Goal: Task Accomplishment & Management: Manage account settings

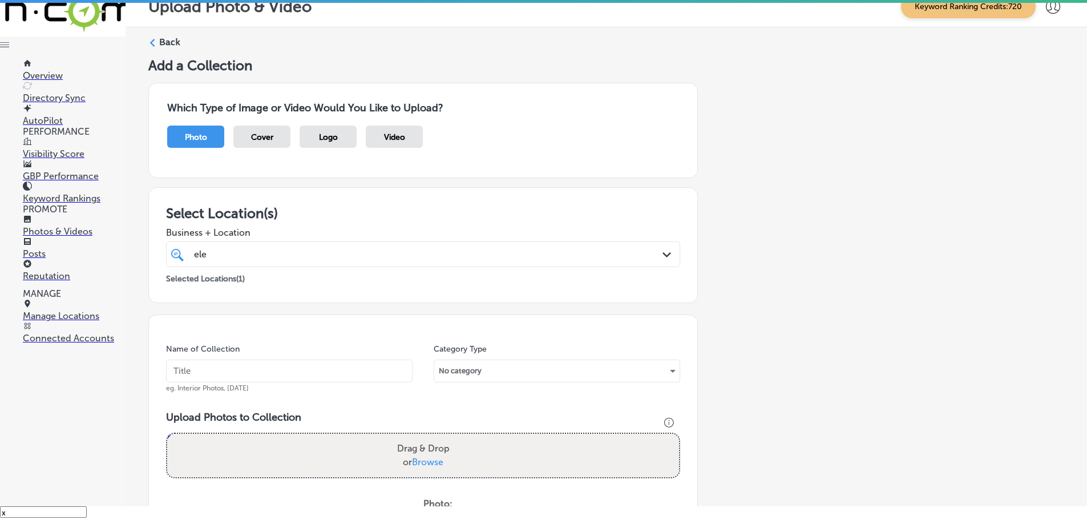
scroll to position [345, 0]
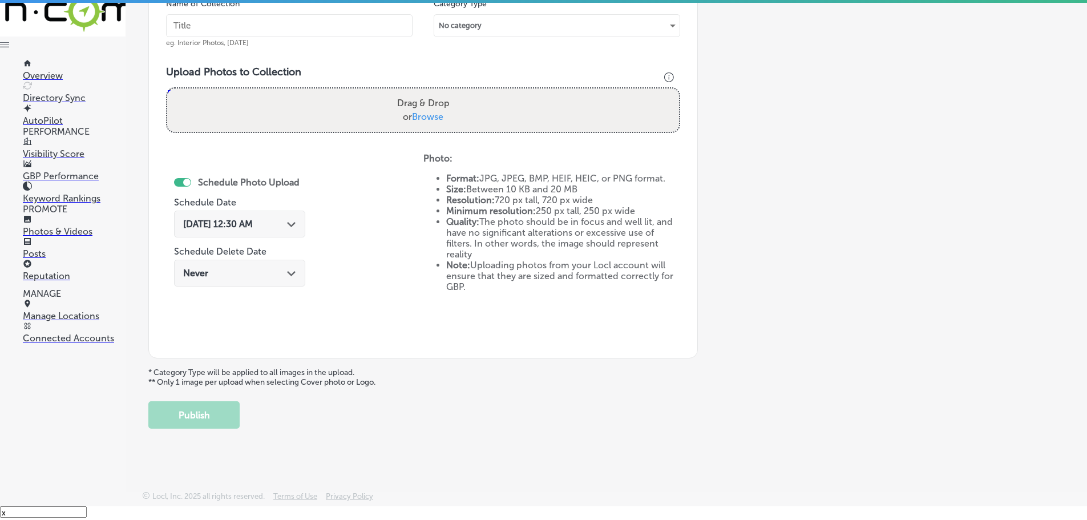
click at [54, 321] on p "Manage Locations" at bounding box center [74, 315] width 103 height 11
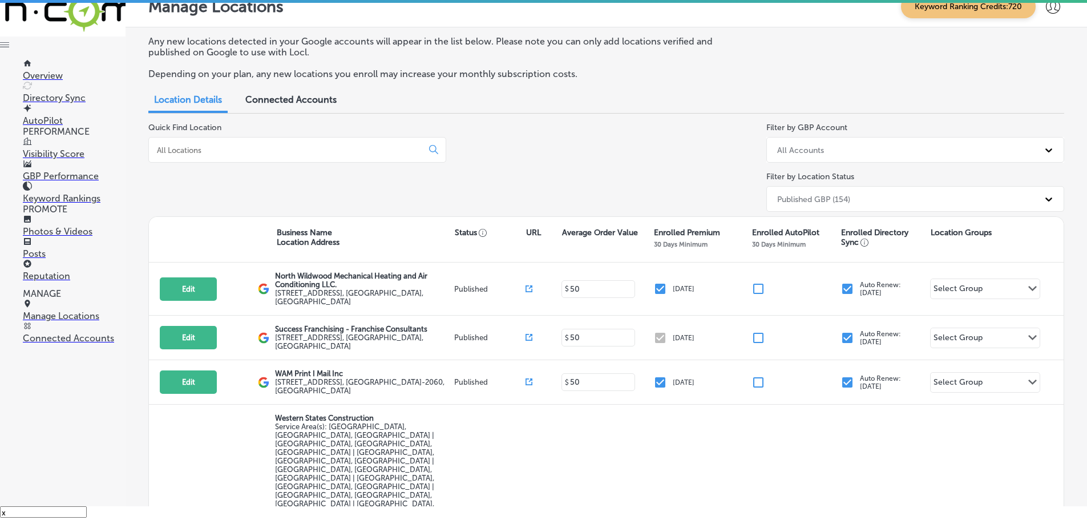
click at [249, 153] on input at bounding box center [288, 150] width 264 height 10
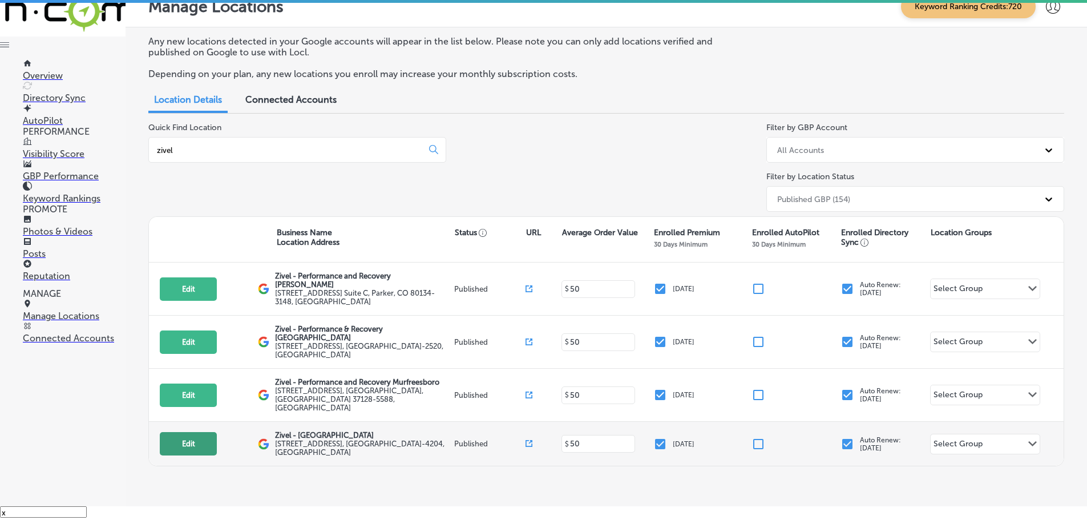
type input "zivel"
click at [188, 432] on button "Edit" at bounding box center [188, 443] width 57 height 23
select select "US"
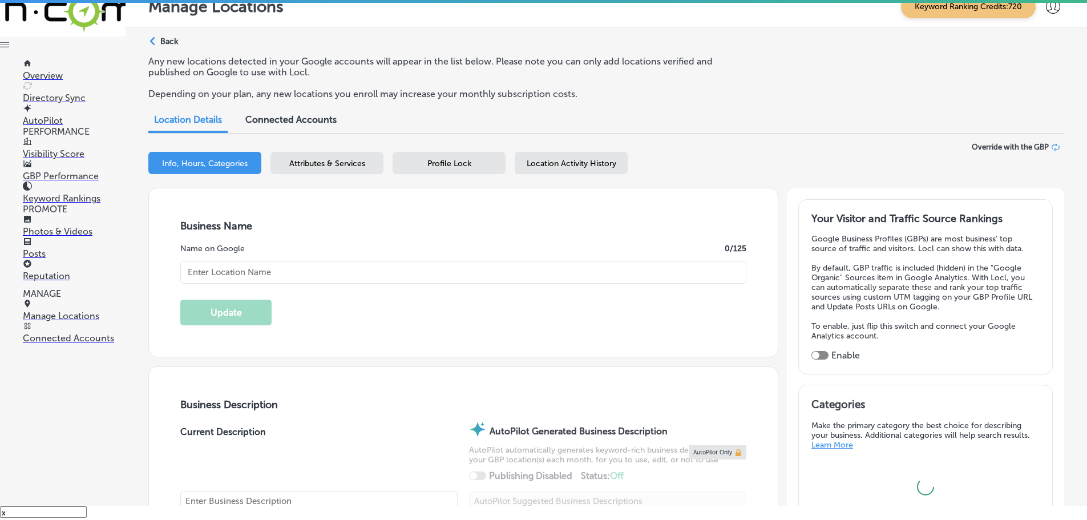
type input "Zivel - [GEOGRAPHIC_DATA]"
type input "[STREET_ADDRESS]"
type input "Franklin"
type input "37067-4204"
type input "US"
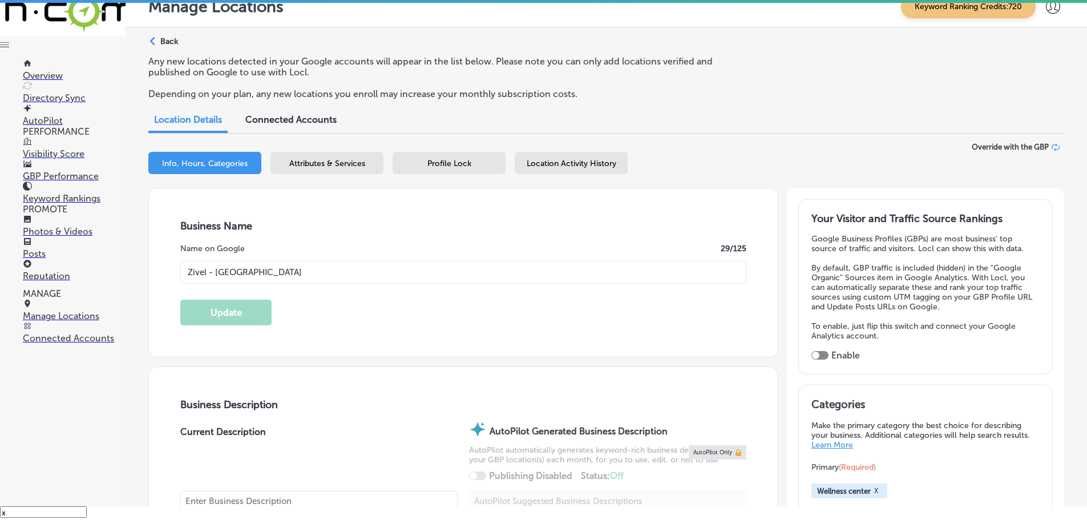
type input "[URL][DOMAIN_NAME]"
checkbox input "true"
type textarea "Zivel - [GEOGRAPHIC_DATA] offers advanced performance and recovery services to …"
type input "[PHONE_NUMBER]"
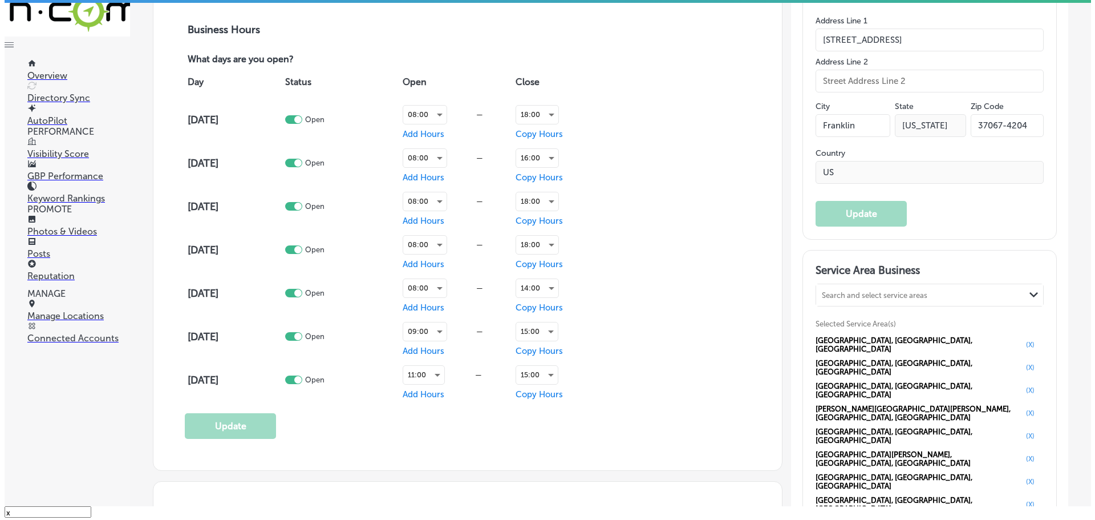
scroll to position [742, 0]
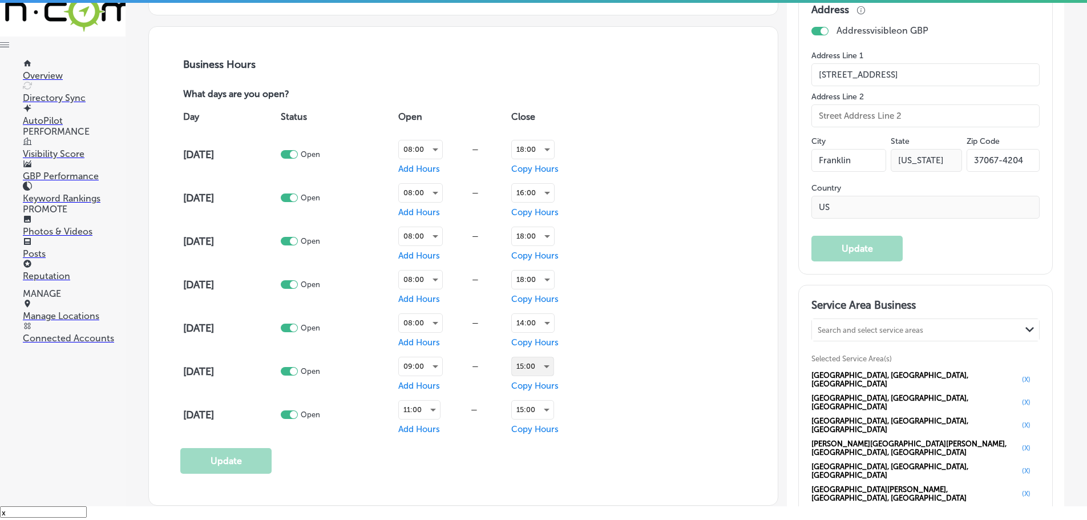
click at [545, 366] on div "15:00" at bounding box center [533, 366] width 42 height 18
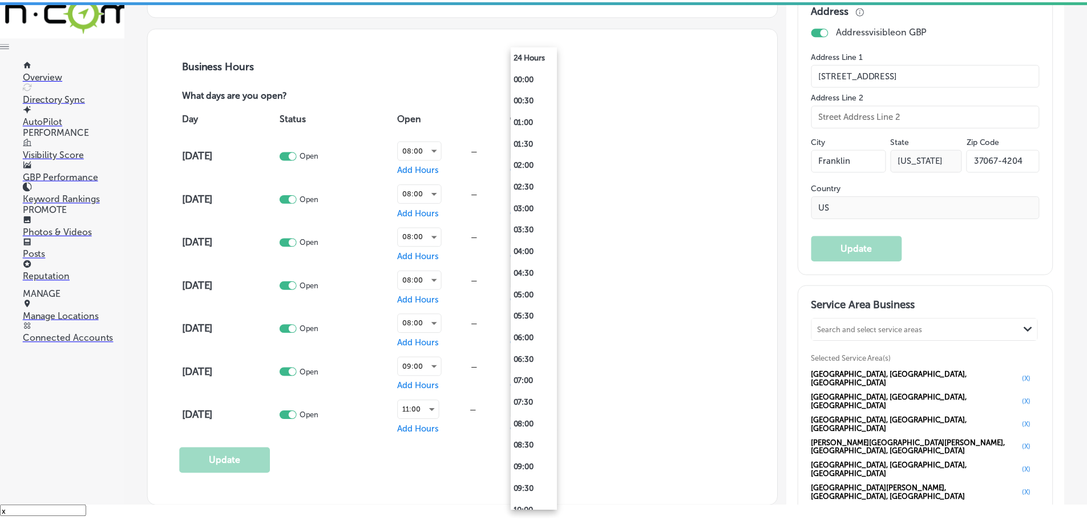
scroll to position [451, 0]
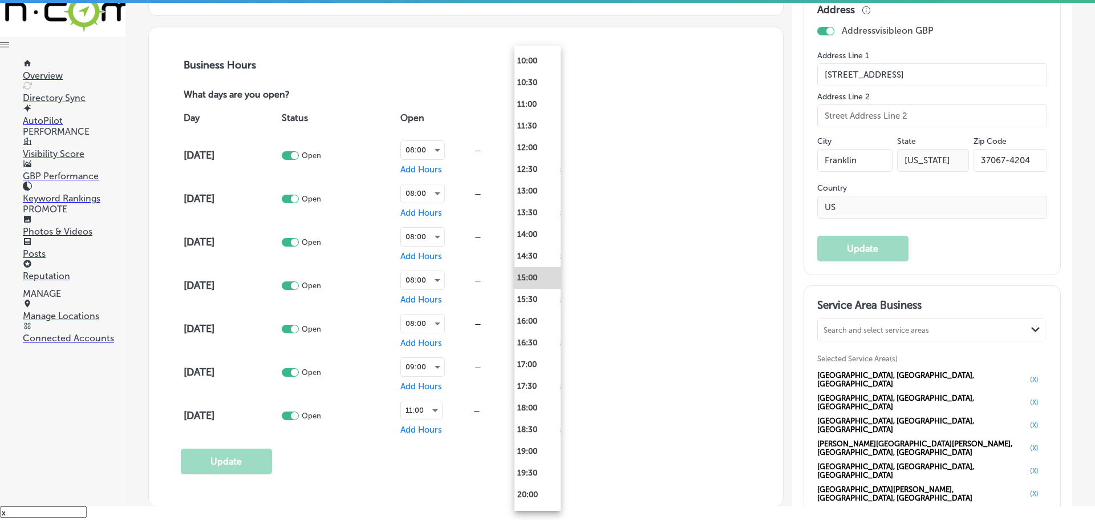
click at [545, 366] on li "17:00" at bounding box center [538, 365] width 46 height 22
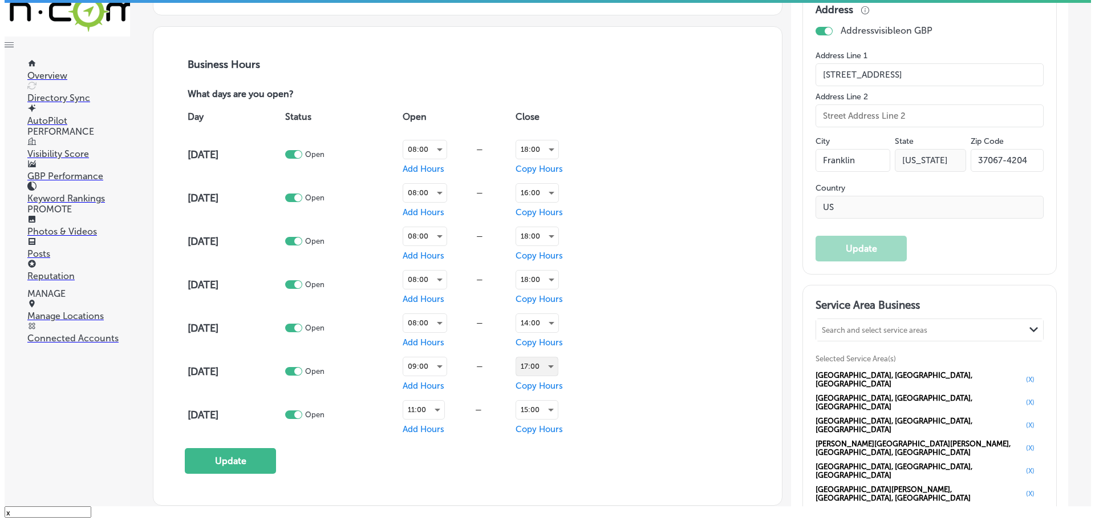
scroll to position [799, 0]
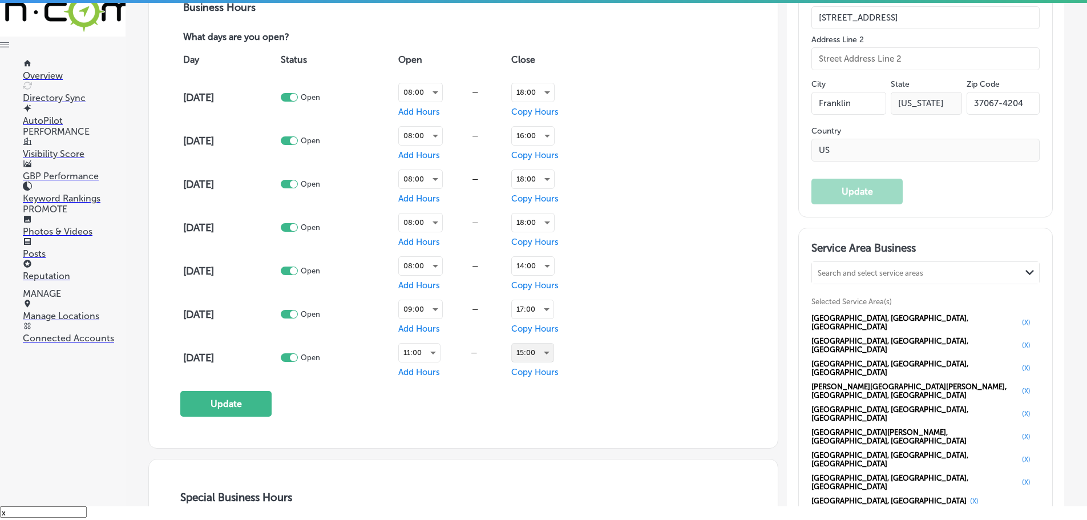
click at [537, 351] on div "15:00" at bounding box center [533, 352] width 42 height 18
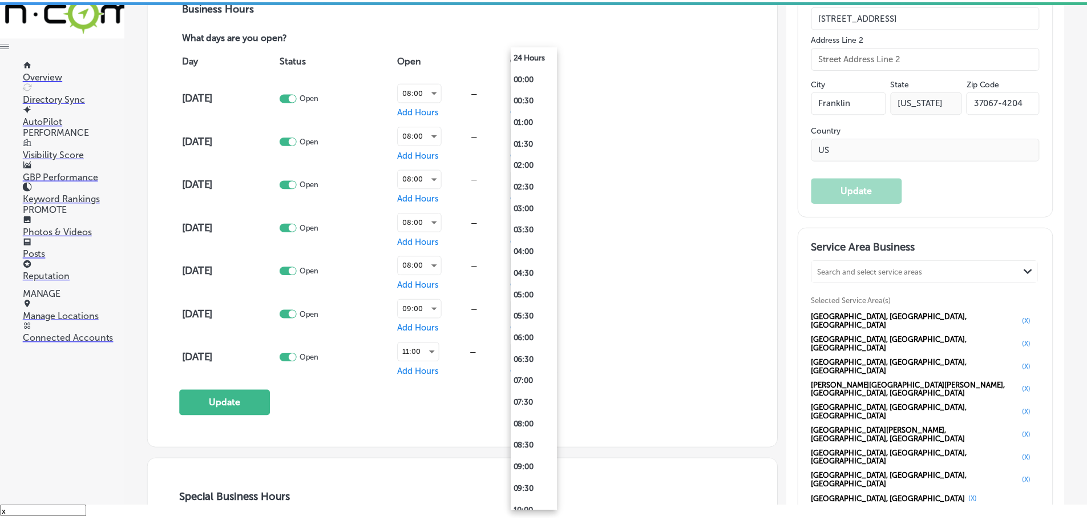
scroll to position [451, 0]
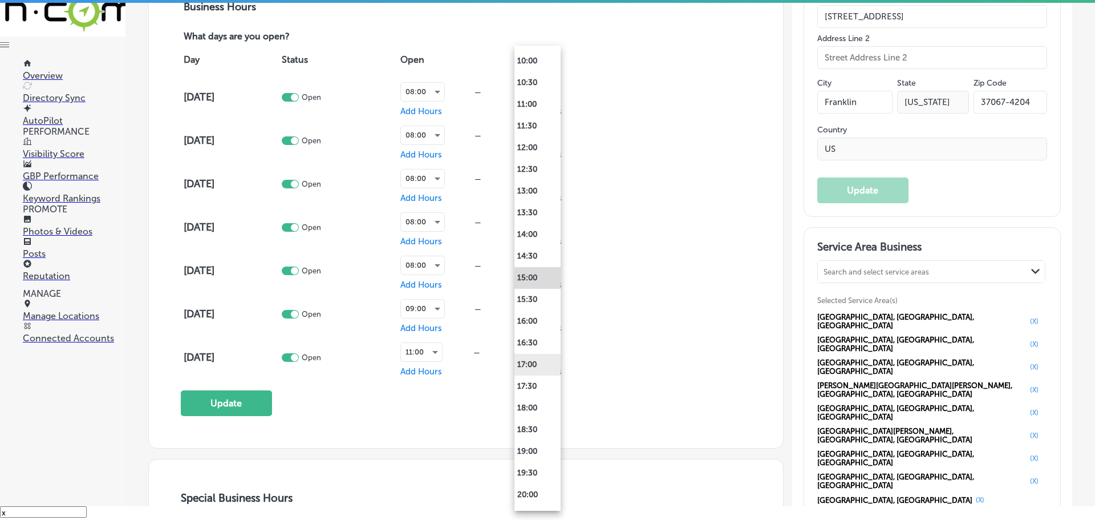
click at [534, 371] on li "17:00" at bounding box center [538, 365] width 46 height 22
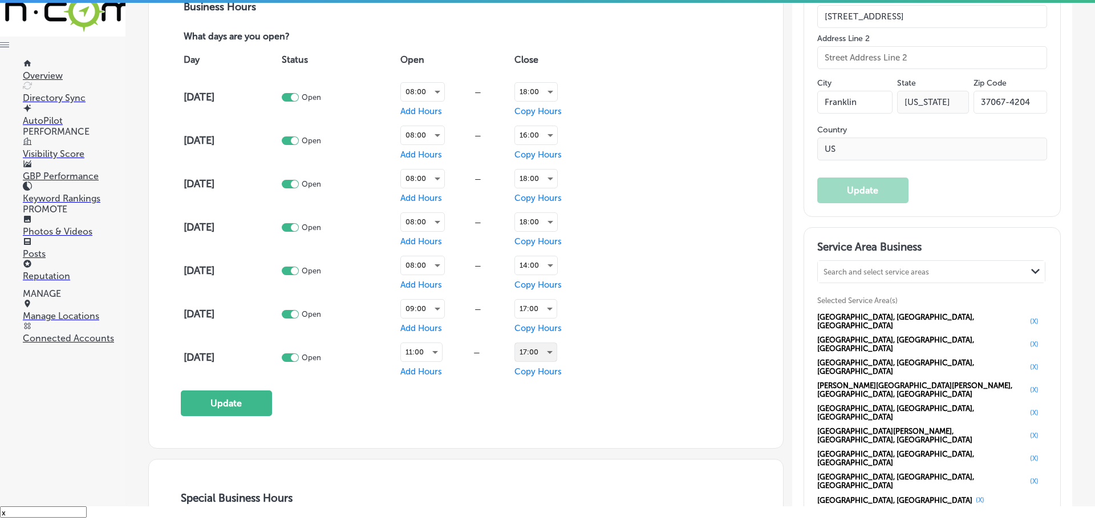
scroll to position [799, 0]
click at [544, 351] on div "17:00" at bounding box center [533, 352] width 42 height 18
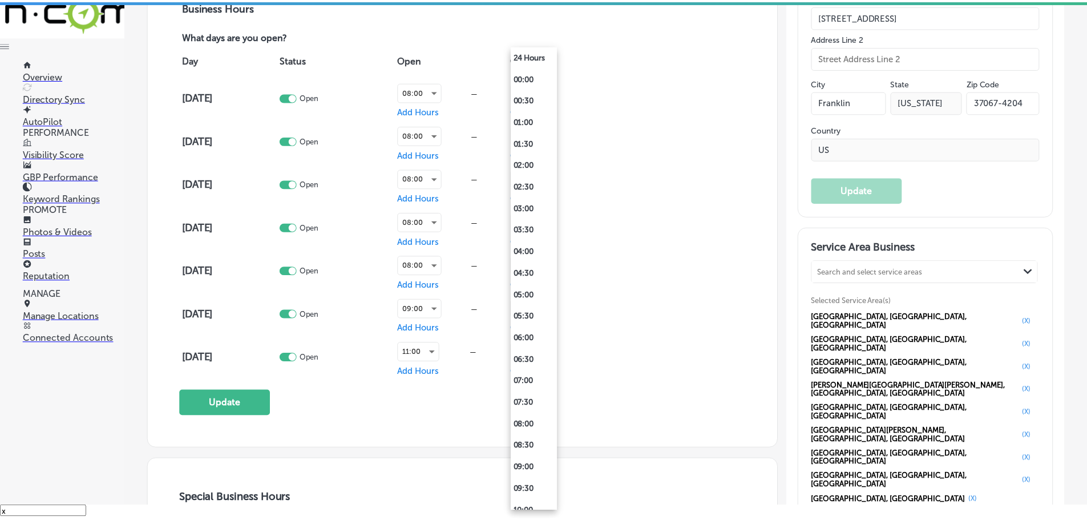
scroll to position [537, 0]
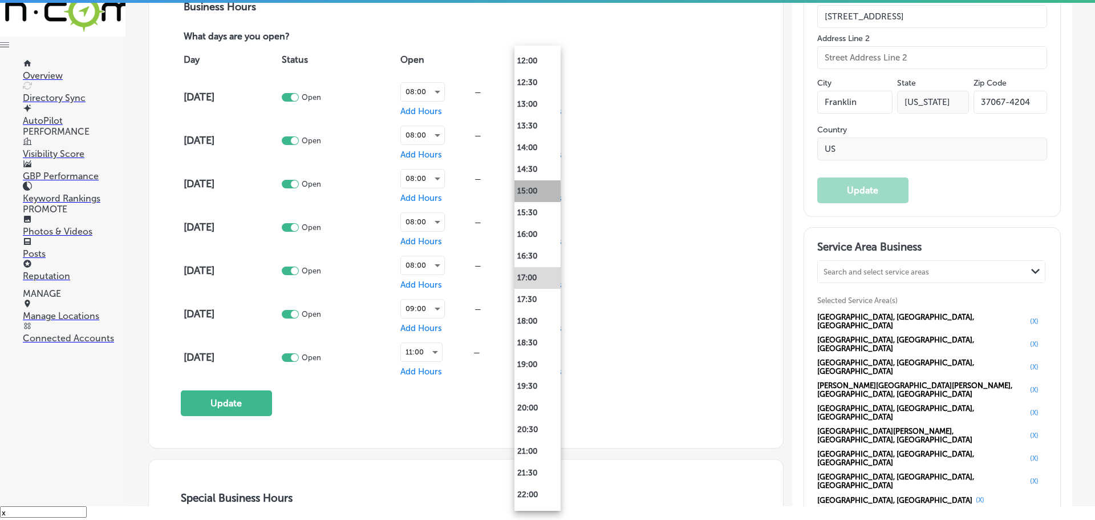
click at [533, 196] on li "15:00" at bounding box center [538, 191] width 46 height 22
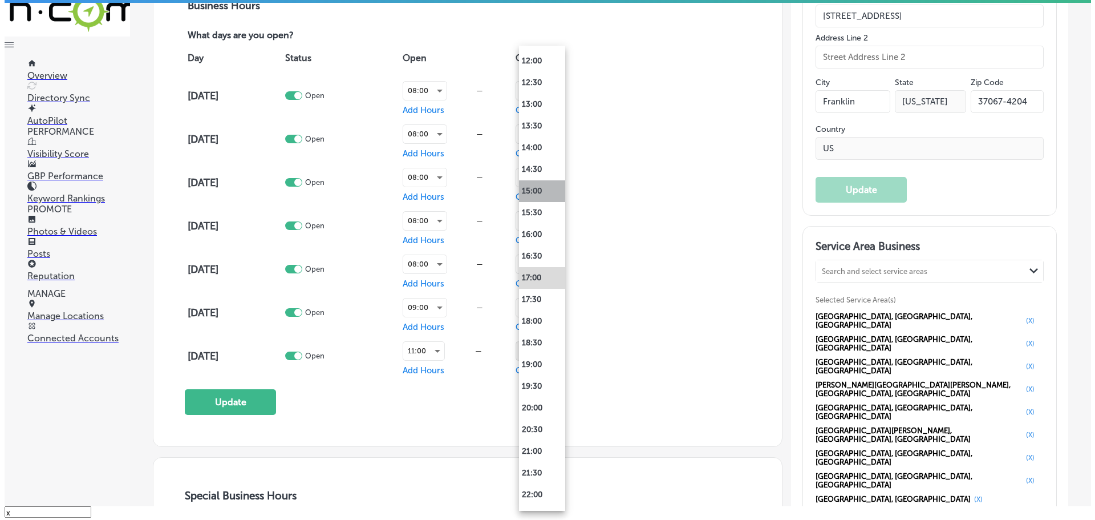
scroll to position [799, 0]
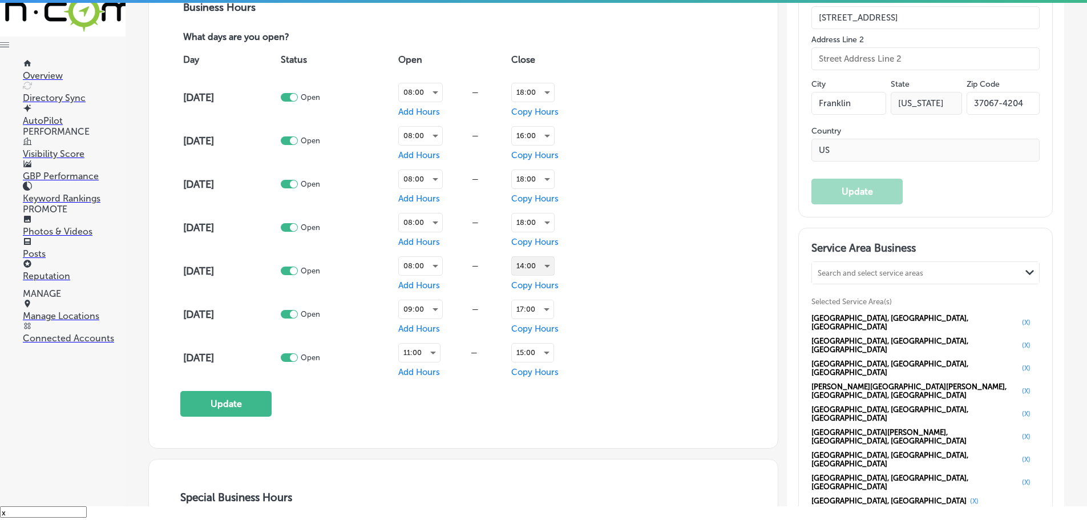
click at [543, 266] on div "14:00" at bounding box center [533, 266] width 42 height 18
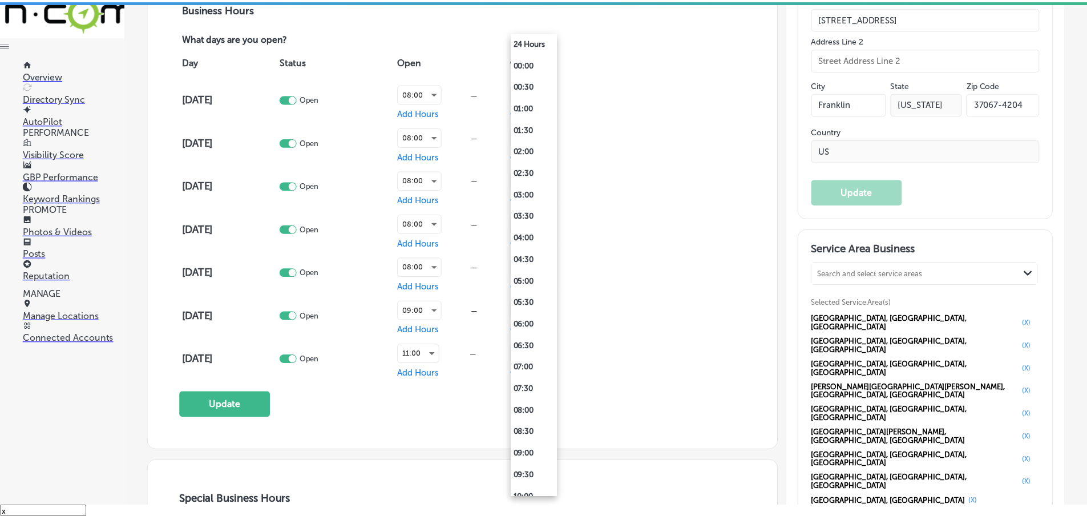
scroll to position [407, 0]
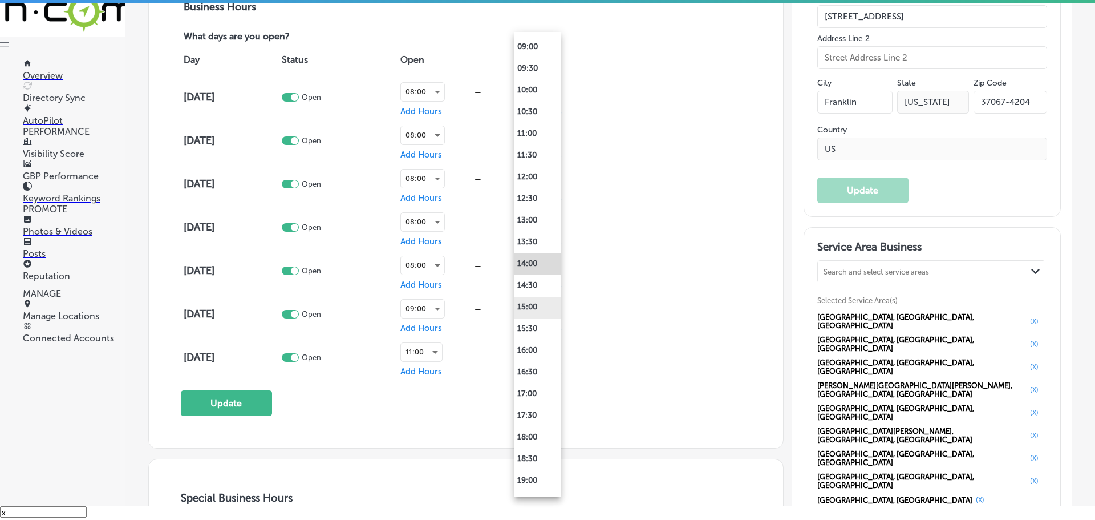
click at [541, 306] on li "15:00" at bounding box center [538, 308] width 46 height 22
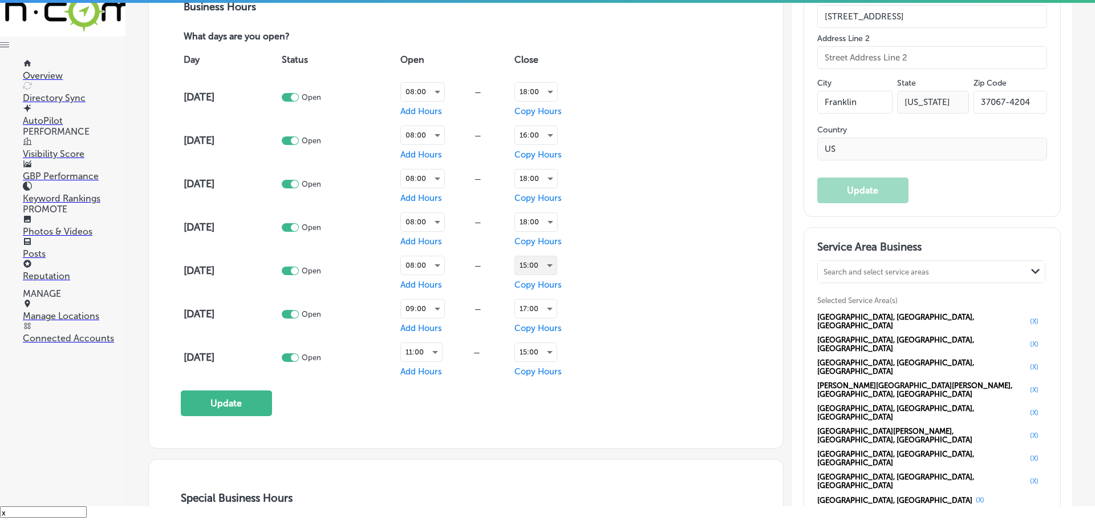
scroll to position [799, 0]
click at [543, 261] on div "15:00" at bounding box center [533, 266] width 42 height 18
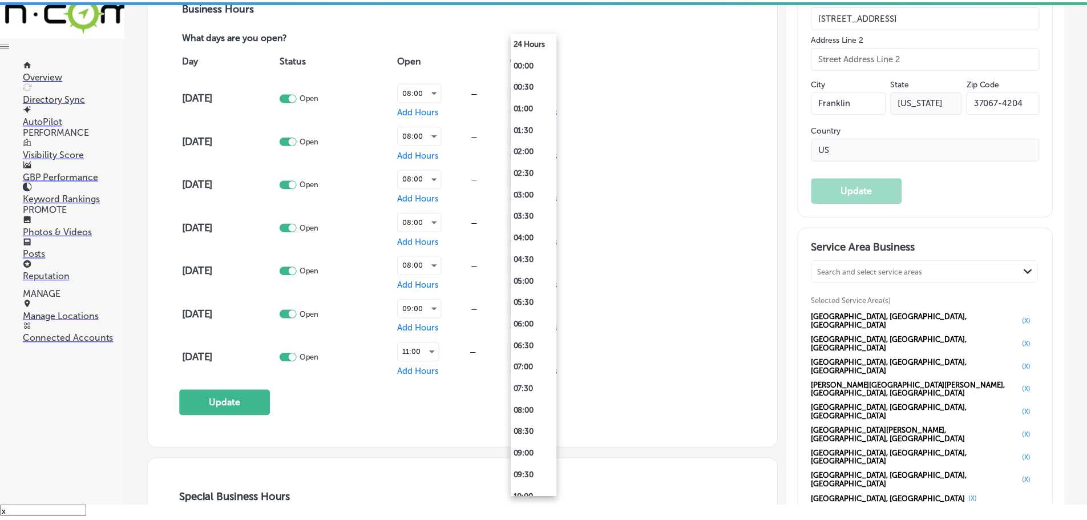
scroll to position [451, 0]
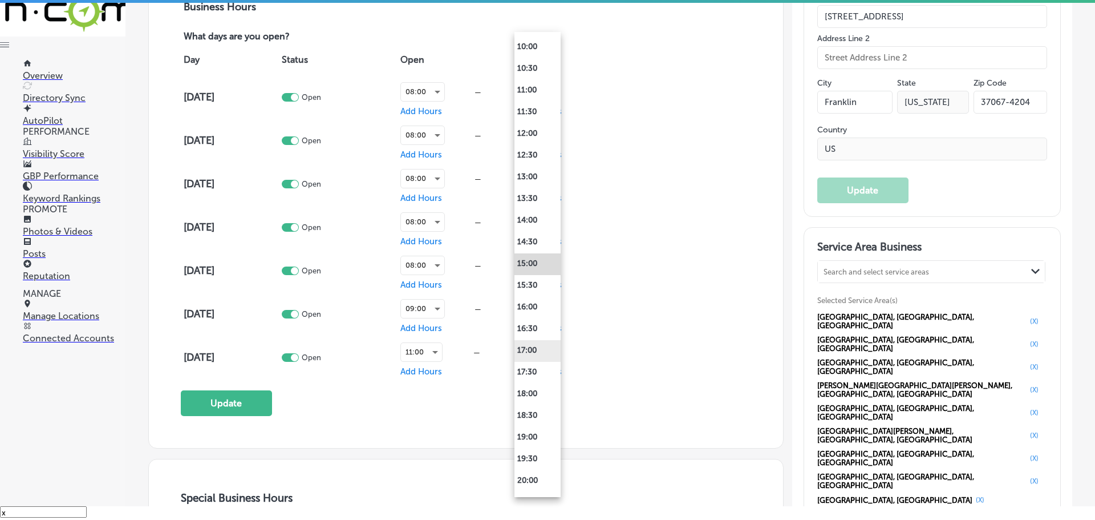
click at [528, 350] on li "17:00" at bounding box center [538, 351] width 46 height 22
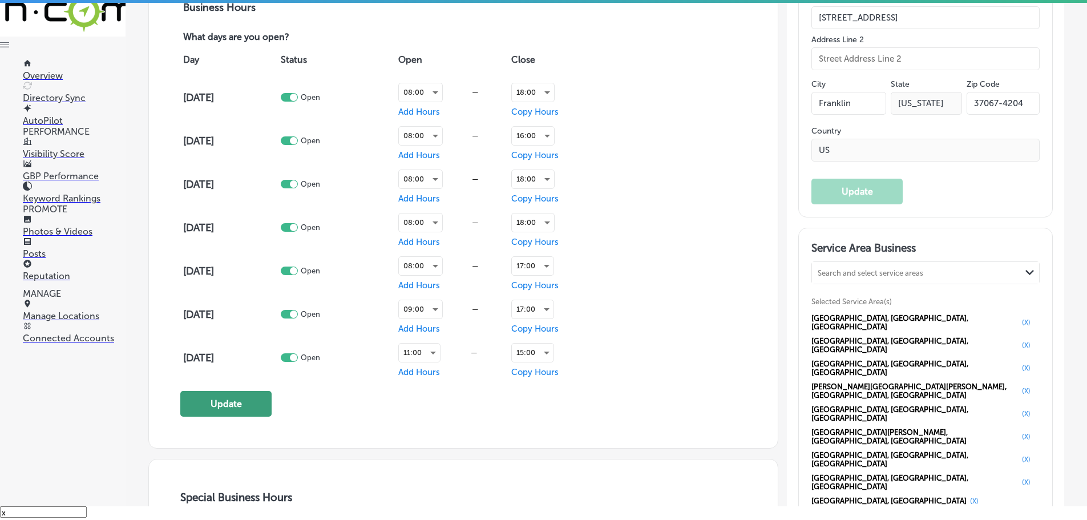
click at [242, 398] on button "Update" at bounding box center [225, 404] width 91 height 26
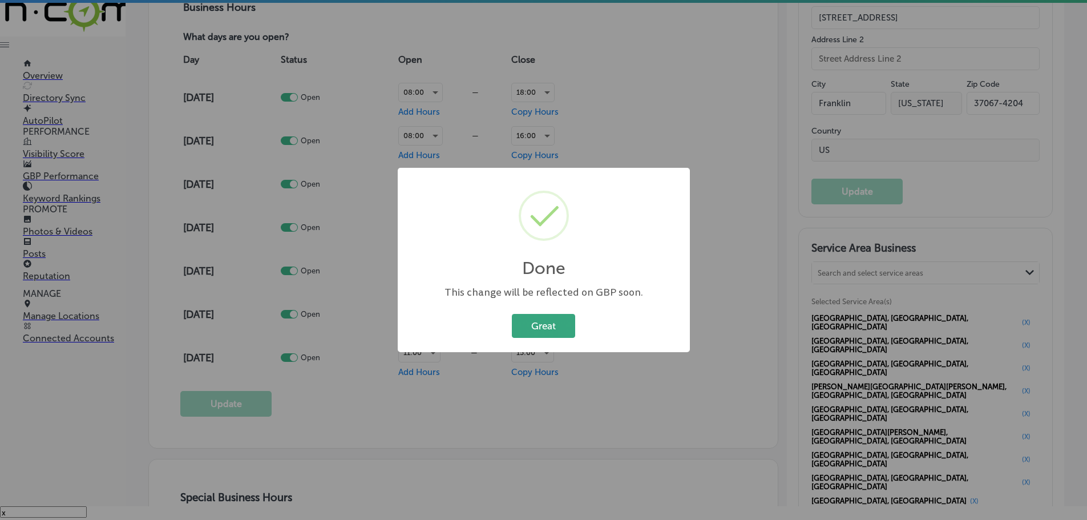
click at [555, 326] on button "Great" at bounding box center [543, 325] width 63 height 23
